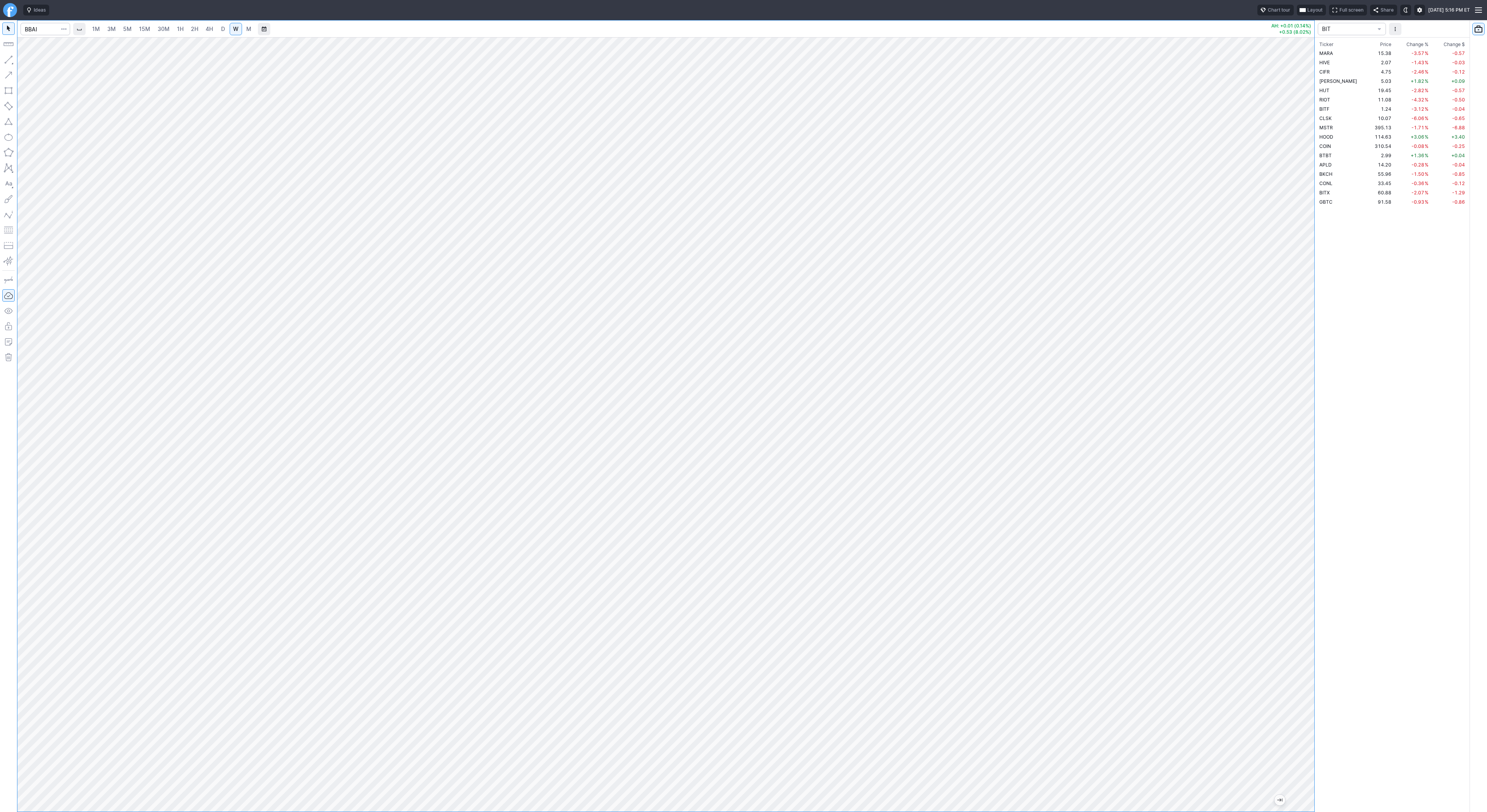
drag, startPoint x: 1307, startPoint y: 458, endPoint x: 1302, endPoint y: 537, distance: 79.2
click at [1302, 537] on div at bounding box center [1306, 422] width 16 height 755
drag, startPoint x: 1309, startPoint y: 518, endPoint x: 1339, endPoint y: 304, distance: 216.1
click at [1339, 304] on div "1M 3M 5M 15M 30M 1H 2H 4H D W M AH: +0.01 (0.14%) +0.53 (8.02%) BIT Ticker Pric…" at bounding box center [744, 416] width 1487 height 792
click at [1340, 280] on div "1M 3M 5M 15M 30M 1H 2H 4H D W M AH: +0.01 (0.14%) +0.53 (8.02%) BIT Ticker Pric…" at bounding box center [744, 416] width 1487 height 792
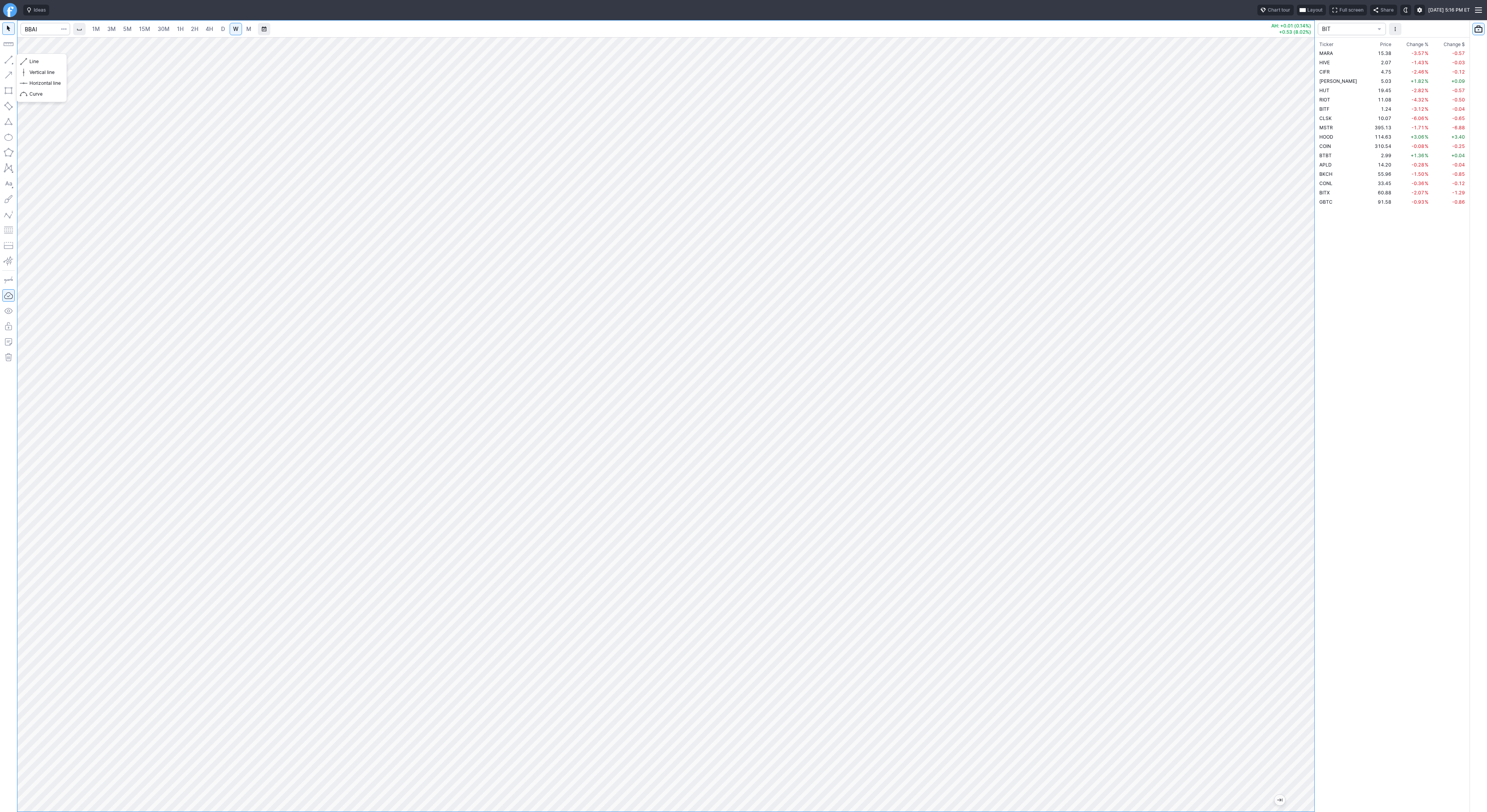
click at [13, 58] on button "button" at bounding box center [8, 59] width 12 height 12
click at [33, 59] on span "Line" at bounding box center [45, 61] width 31 height 8
click at [9, 72] on button "button" at bounding box center [8, 74] width 12 height 12
click at [39, 64] on span "Line" at bounding box center [45, 61] width 31 height 8
click at [12, 58] on button "button" at bounding box center [8, 59] width 12 height 12
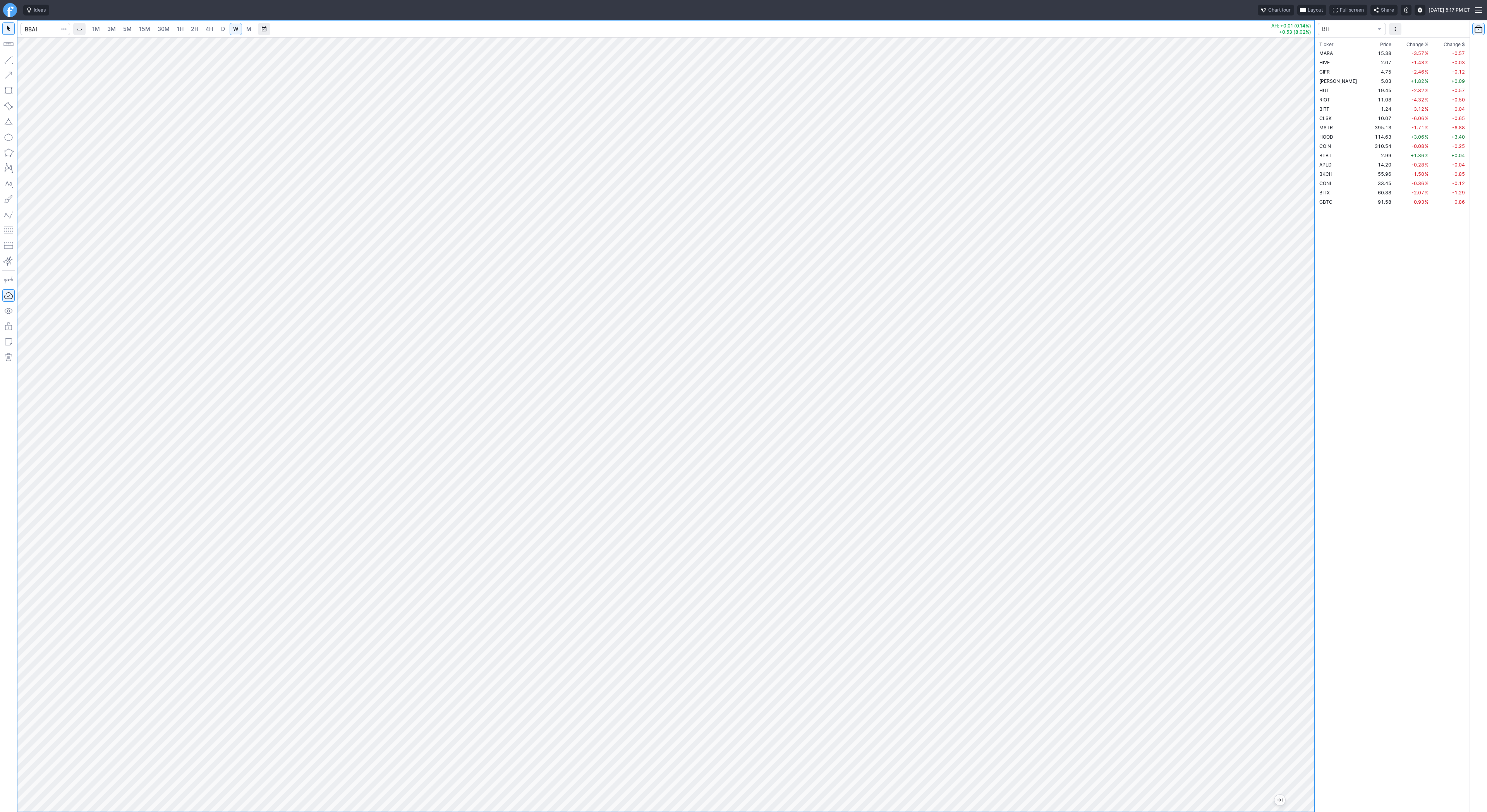
click at [9, 58] on button "button" at bounding box center [8, 59] width 12 height 12
click at [33, 63] on span "Line" at bounding box center [45, 61] width 31 height 8
click at [32, 60] on span "Line" at bounding box center [45, 61] width 31 height 8
click at [1289, 345] on div at bounding box center [666, 424] width 1297 height 774
click at [39, 64] on span "Line" at bounding box center [45, 61] width 31 height 8
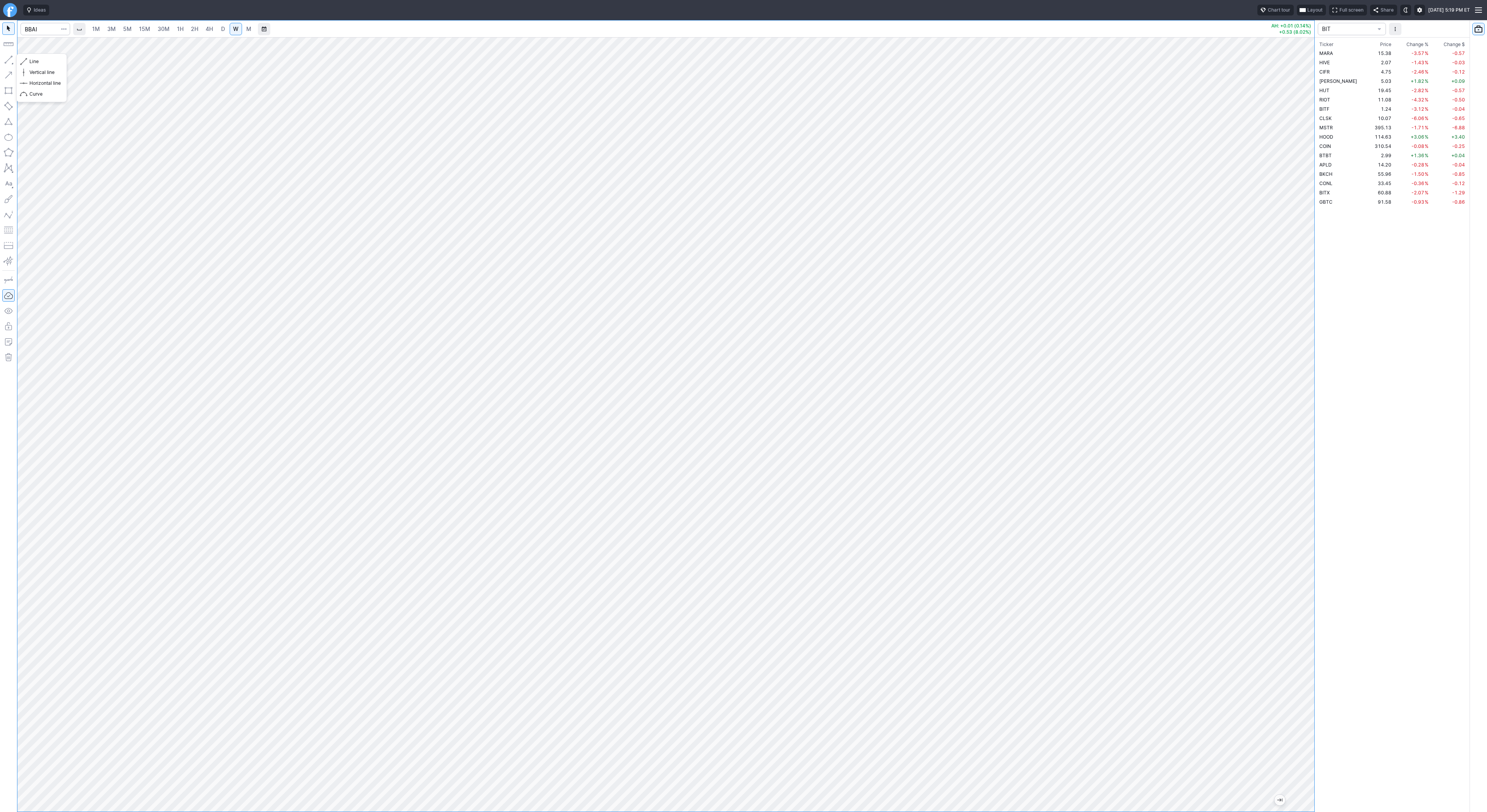
click at [8, 58] on button "button" at bounding box center [8, 59] width 12 height 12
click at [1330, 147] on span "COIN" at bounding box center [1325, 146] width 12 height 6
